Goal: Find specific page/section: Find specific page/section

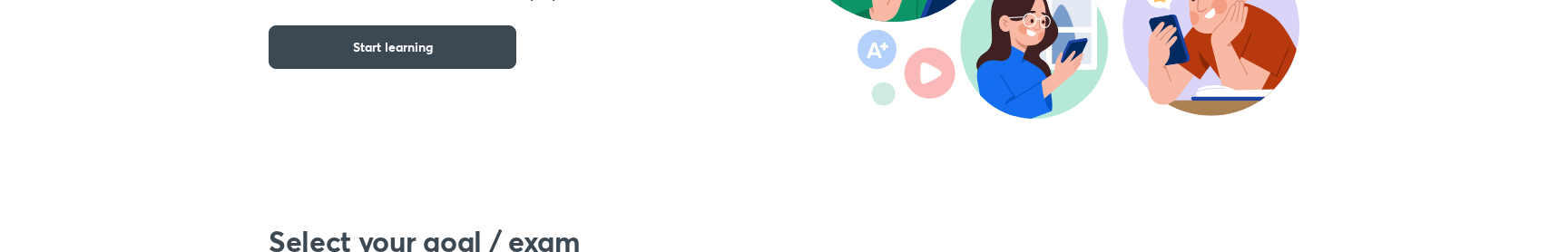
scroll to position [342, 0]
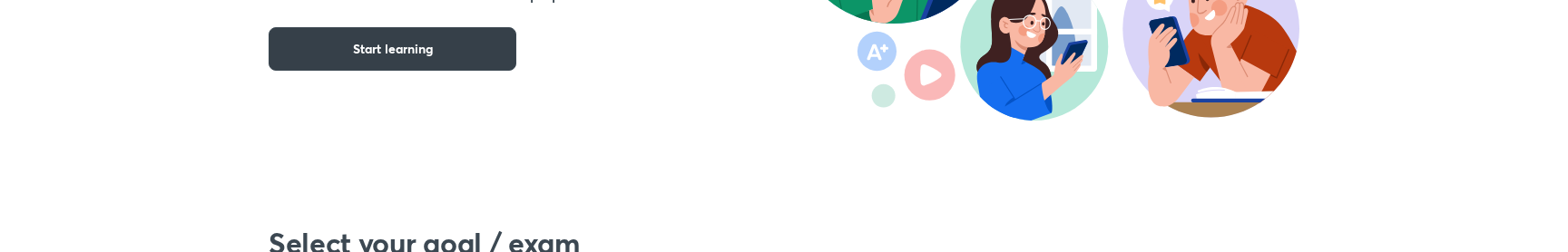
click at [471, 48] on button "Start learning" at bounding box center [392, 49] width 247 height 44
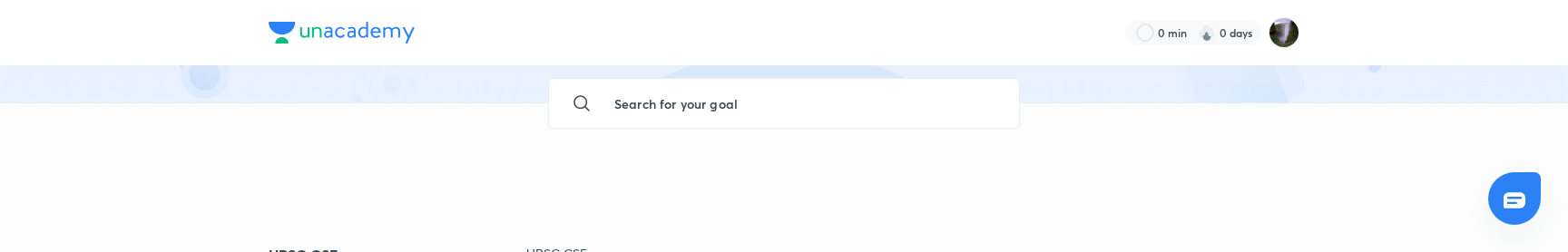
scroll to position [159, 0]
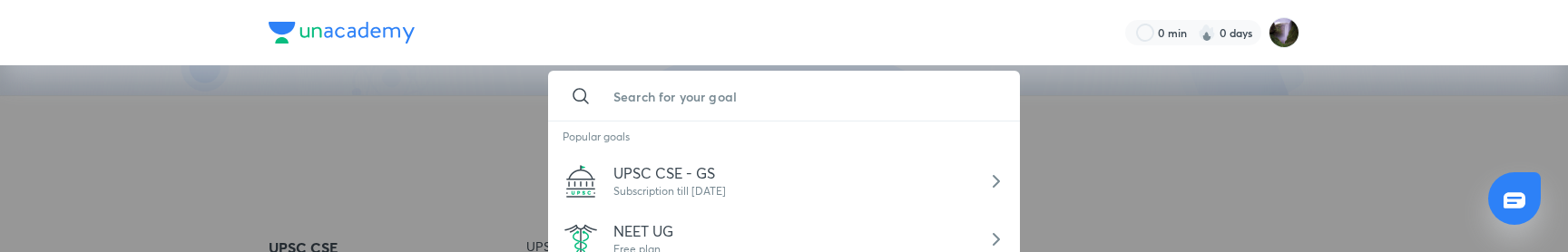
click at [616, 86] on input "text" at bounding box center [802, 96] width 406 height 49
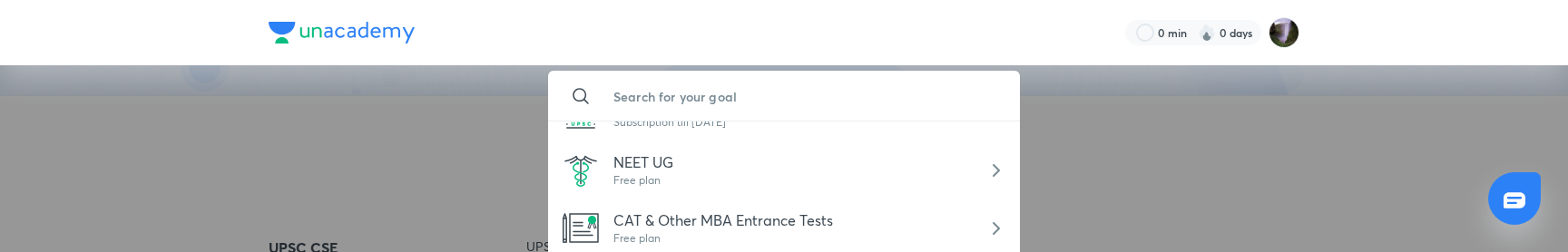
scroll to position [76, 0]
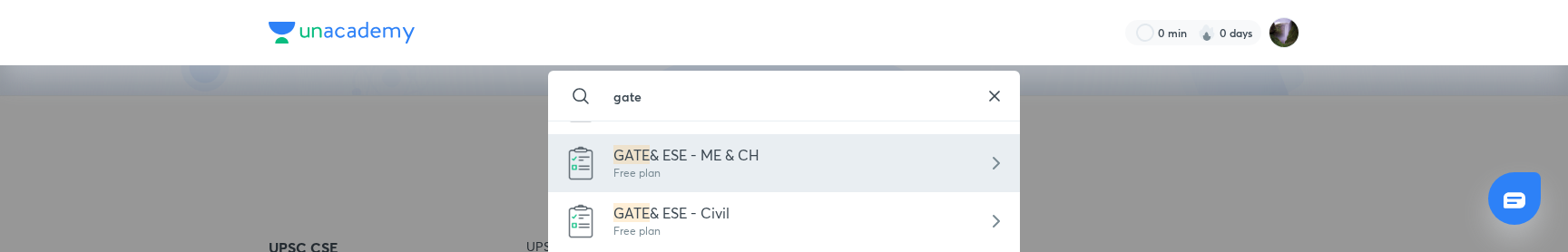
click at [722, 159] on span "& ESE - ME & CH" at bounding box center [704, 154] width 110 height 19
type input "GATE & ESE - ME & CH"
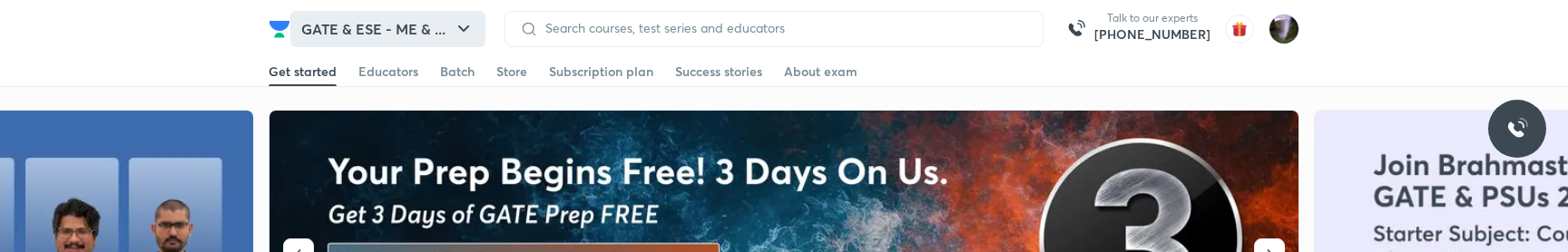
click at [452, 35] on button "GATE & ESE - ME & ..." at bounding box center [388, 29] width 195 height 37
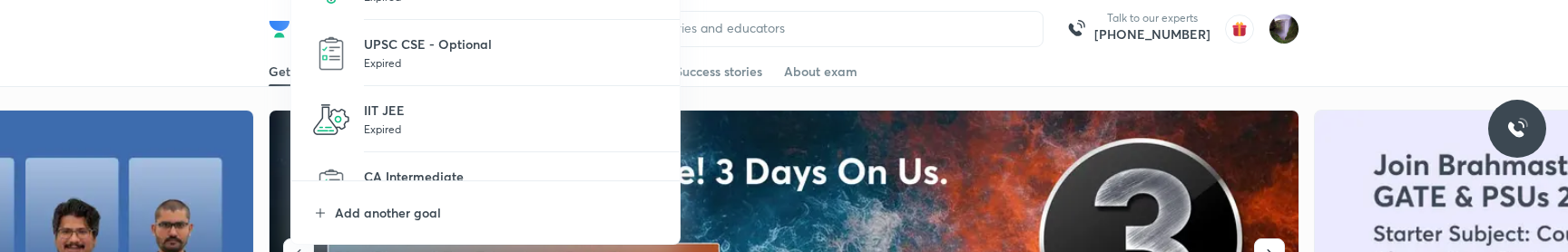
scroll to position [135, 0]
click at [412, 110] on p "IIT JEE" at bounding box center [511, 103] width 296 height 19
